Goal: Transaction & Acquisition: Purchase product/service

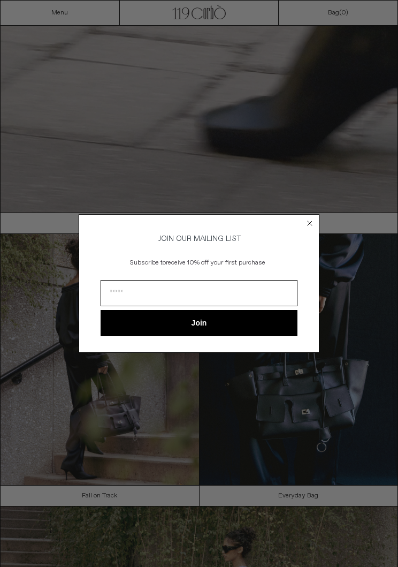
click at [312, 222] on circle "Close dialog" at bounding box center [310, 223] width 10 height 10
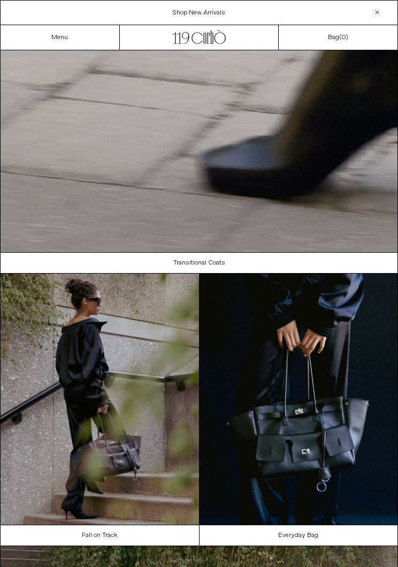
click at [67, 37] on link "Menu" at bounding box center [59, 37] width 17 height 9
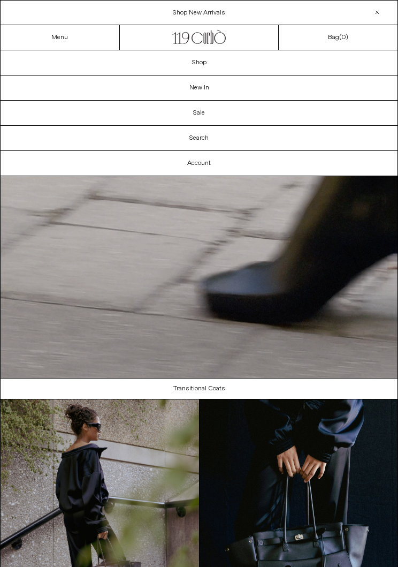
click at [213, 59] on link "Shop" at bounding box center [199, 62] width 397 height 25
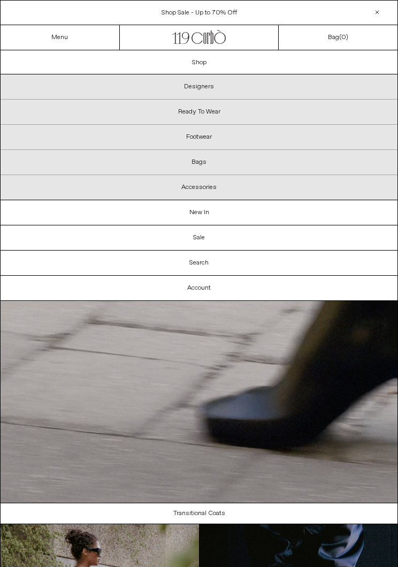
click at [210, 87] on p "Designers" at bounding box center [199, 86] width 397 height 25
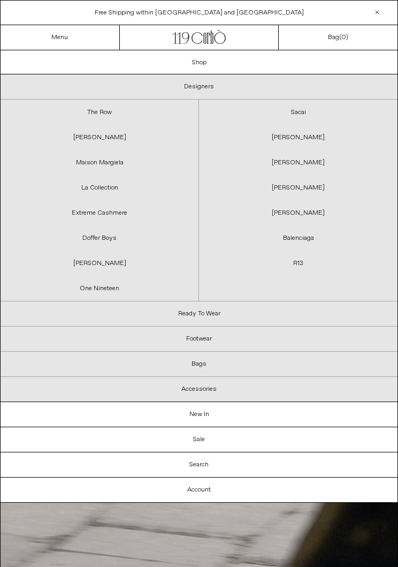
click at [126, 214] on link "Extreme Cashmere" at bounding box center [100, 212] width 198 height 25
click at [130, 235] on link "Doffer Boys" at bounding box center [100, 237] width 198 height 25
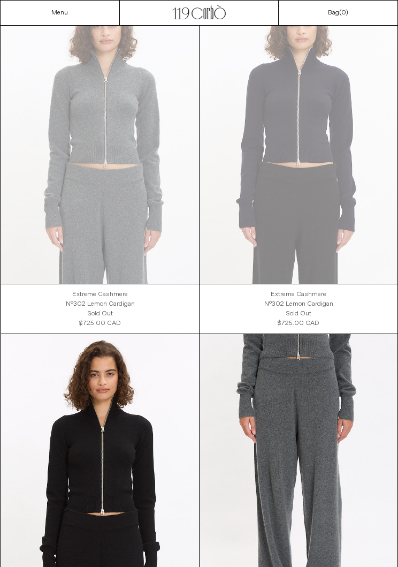
scroll to position [89, 0]
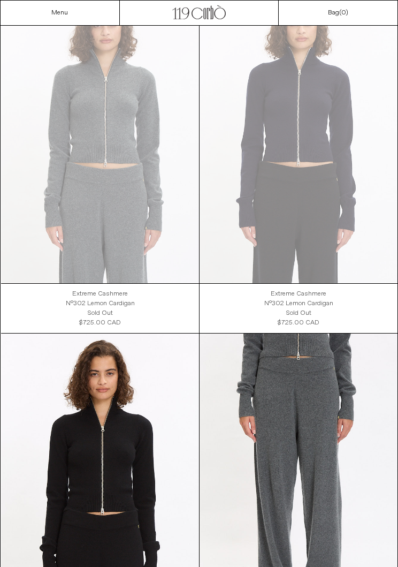
click at [293, 176] on at bounding box center [299, 134] width 198 height 297
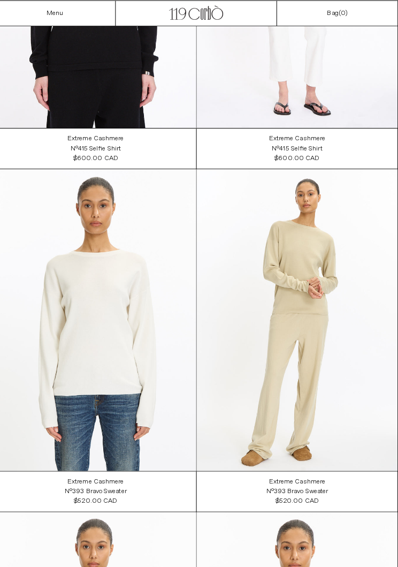
scroll to position [5334, 0]
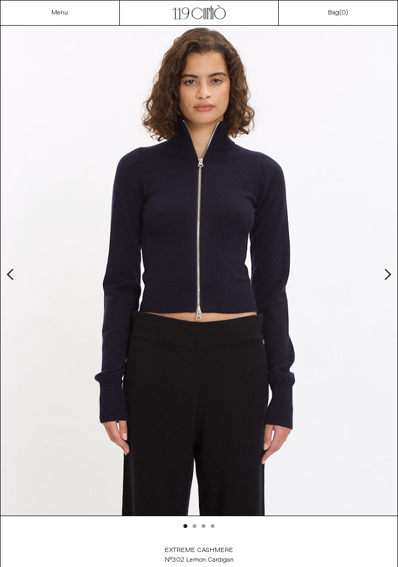
scroll to position [42, 0]
